Goal: Task Accomplishment & Management: Complete application form

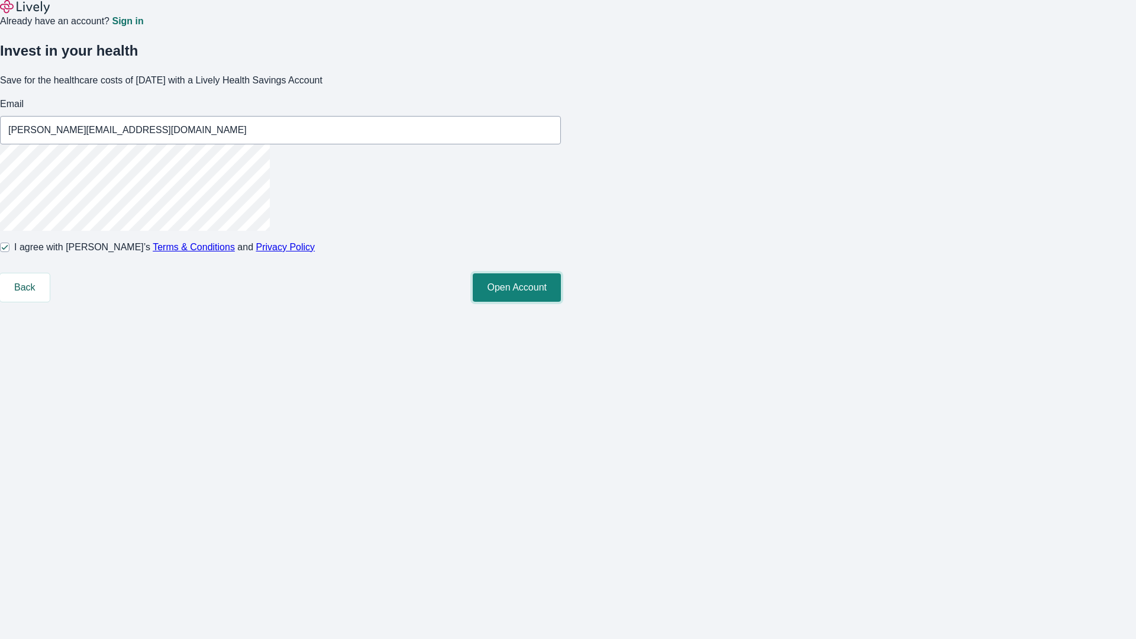
click at [561, 302] on button "Open Account" at bounding box center [517, 287] width 88 height 28
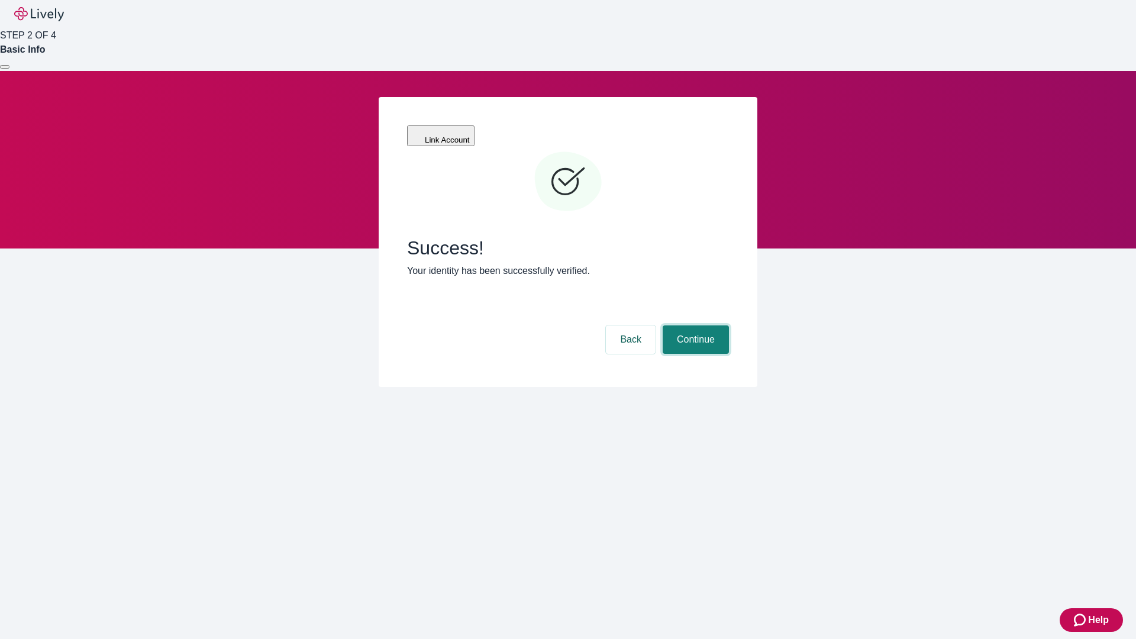
click at [694, 325] on button "Continue" at bounding box center [695, 339] width 66 height 28
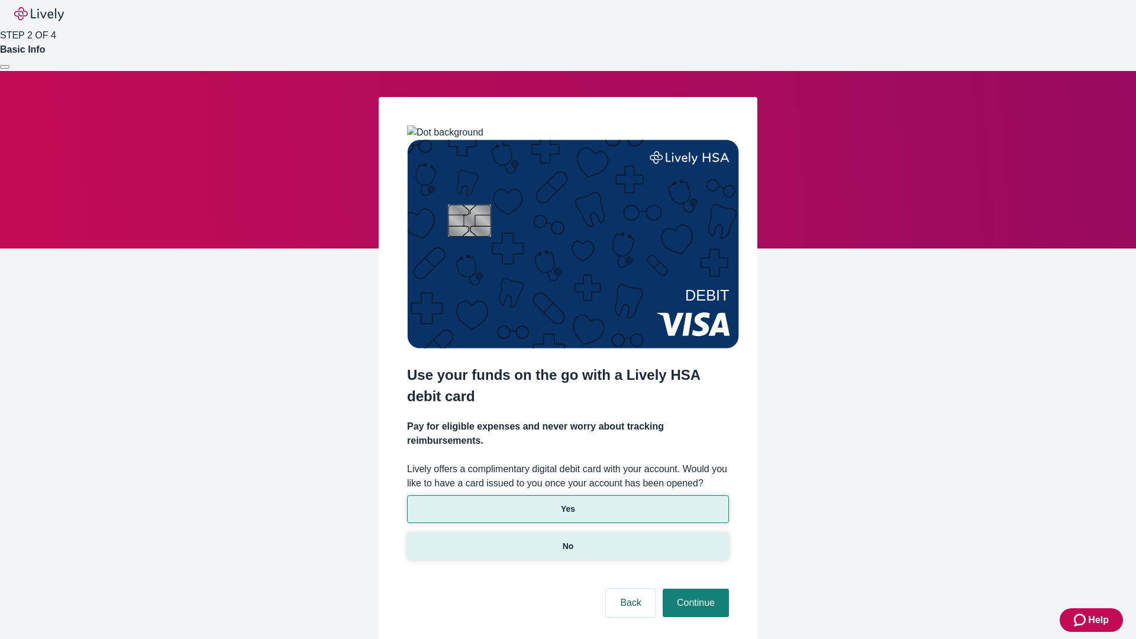
click at [567, 540] on p "No" at bounding box center [568, 546] width 11 height 12
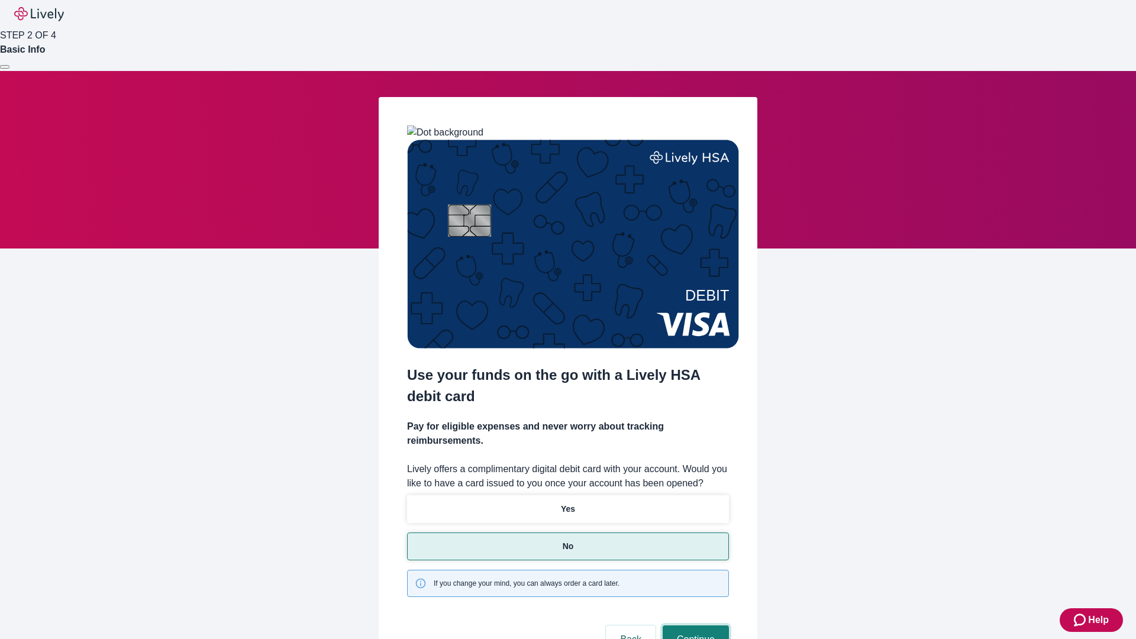
click at [694, 625] on button "Continue" at bounding box center [695, 639] width 66 height 28
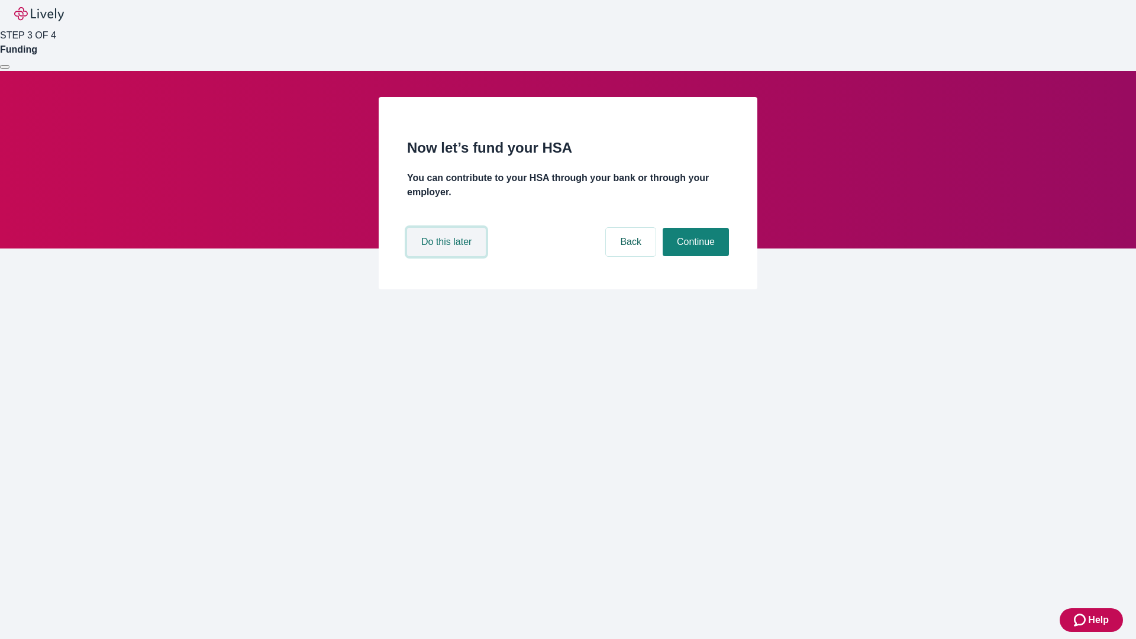
click at [448, 256] on button "Do this later" at bounding box center [446, 242] width 79 height 28
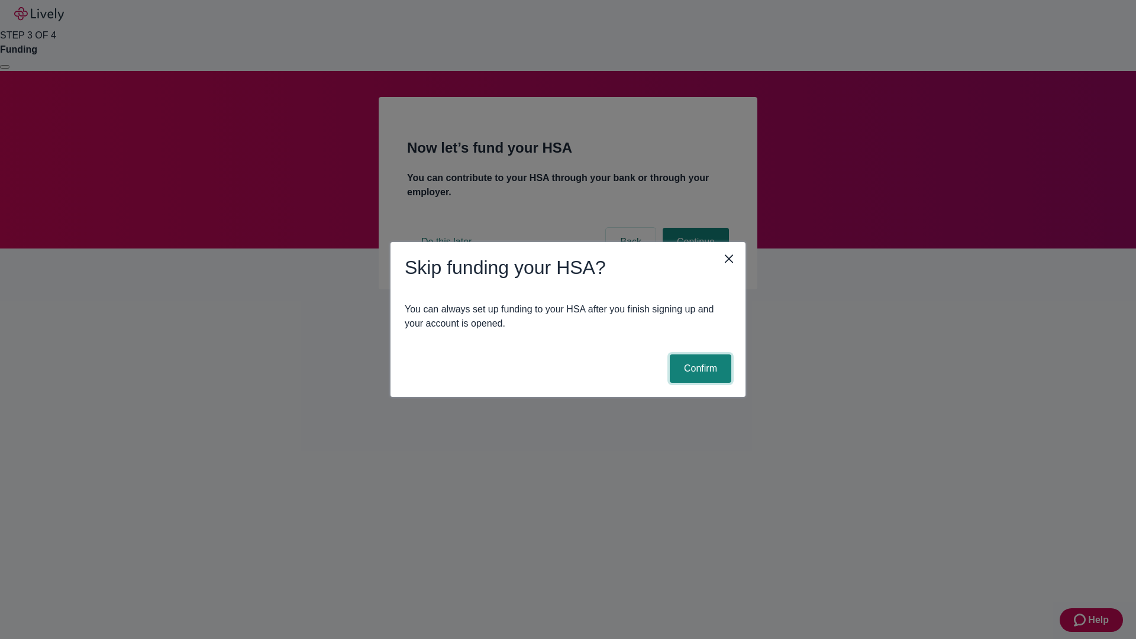
click at [699, 368] on button "Confirm" at bounding box center [701, 368] width 62 height 28
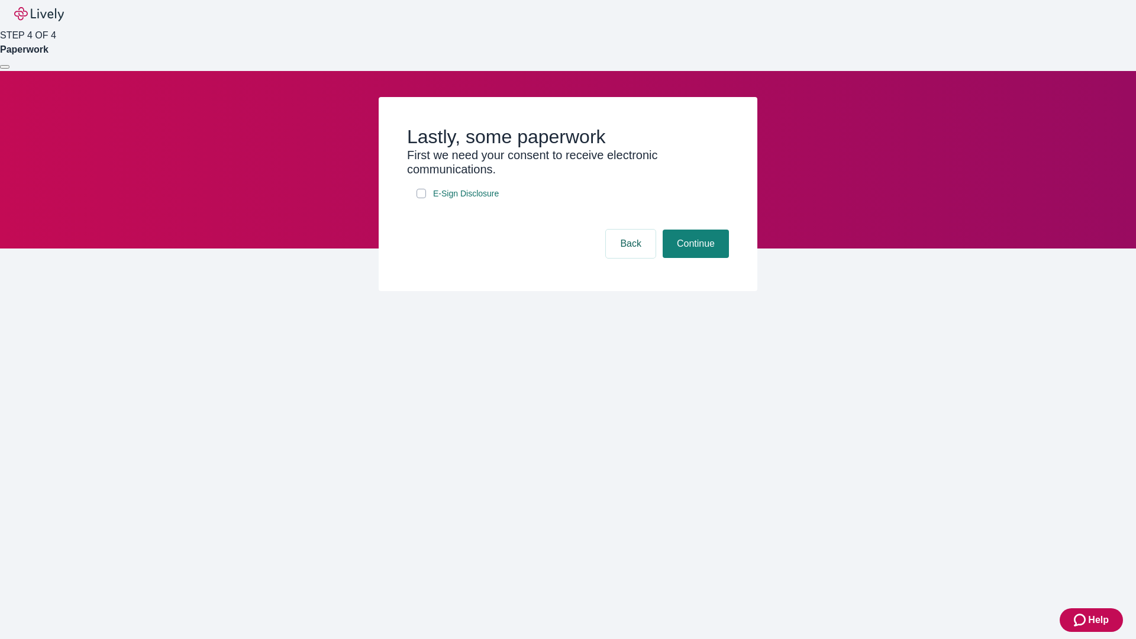
click at [421, 198] on input "E-Sign Disclosure" at bounding box center [420, 193] width 9 height 9
checkbox input "true"
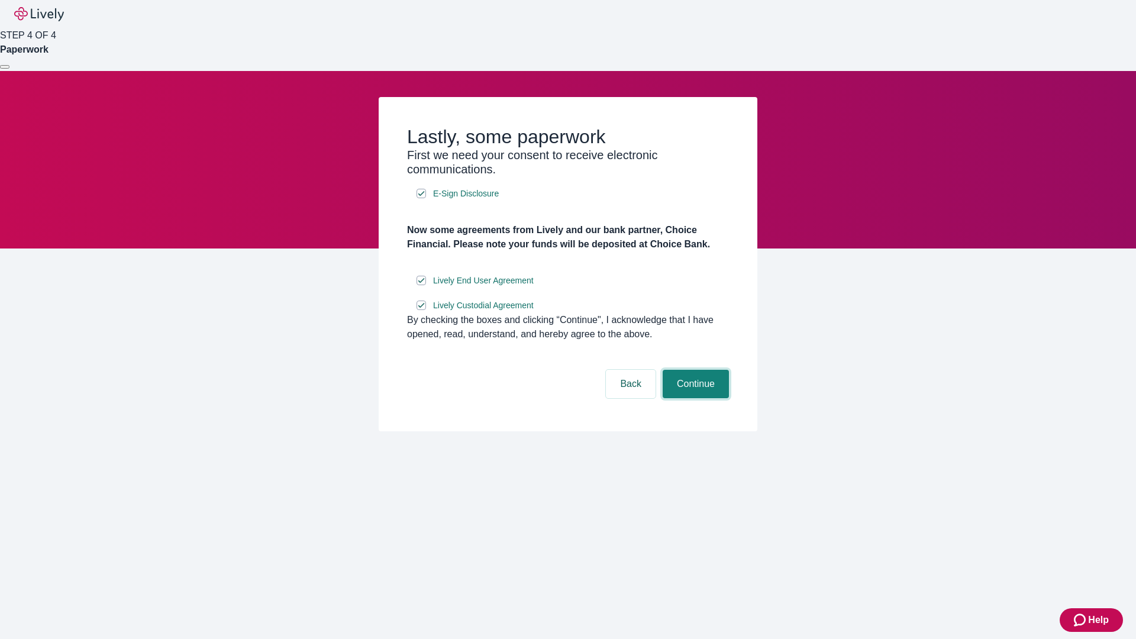
click at [694, 398] on button "Continue" at bounding box center [695, 384] width 66 height 28
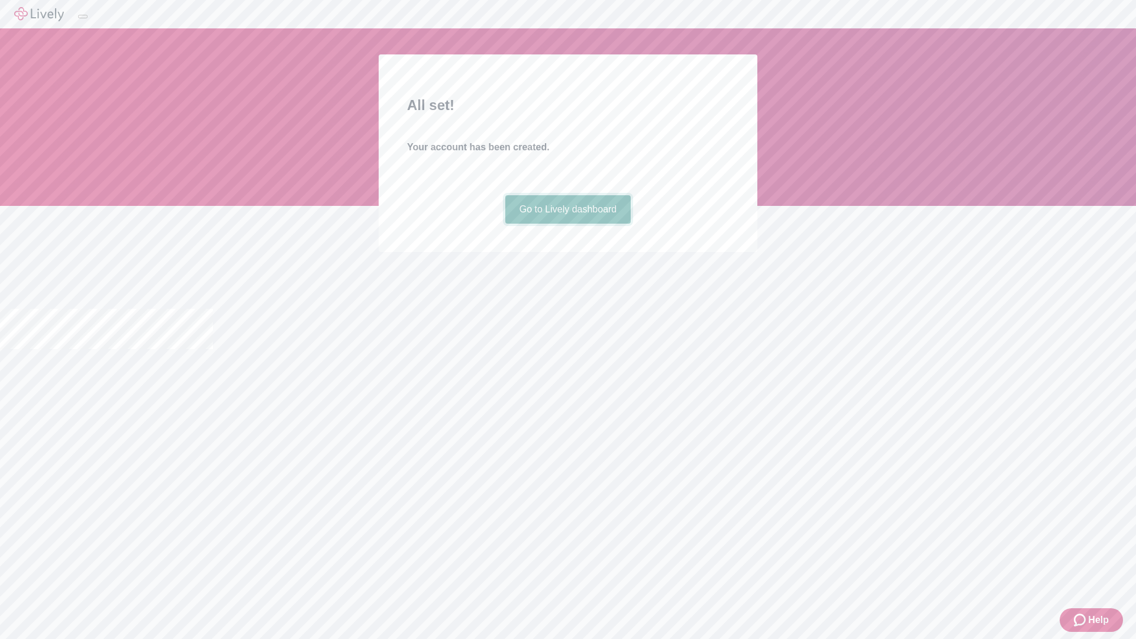
click at [567, 224] on link "Go to Lively dashboard" at bounding box center [568, 209] width 126 height 28
